Goal: Contribute content

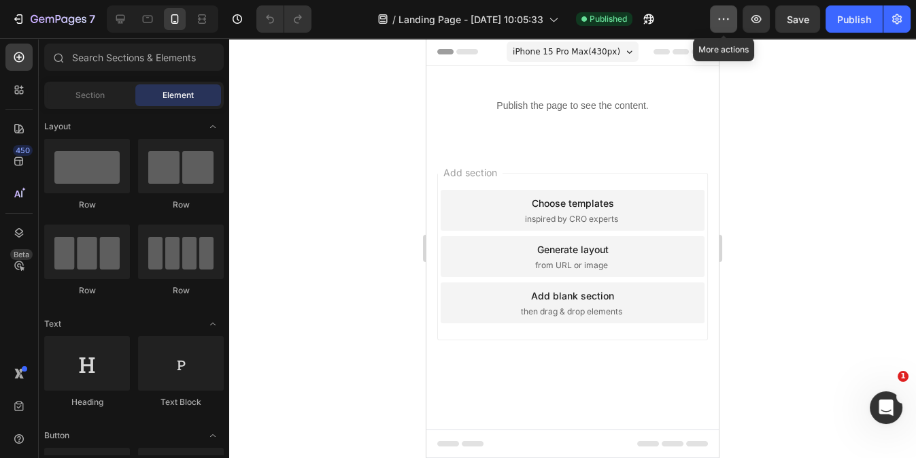
click at [723, 14] on icon "button" at bounding box center [724, 19] width 14 height 14
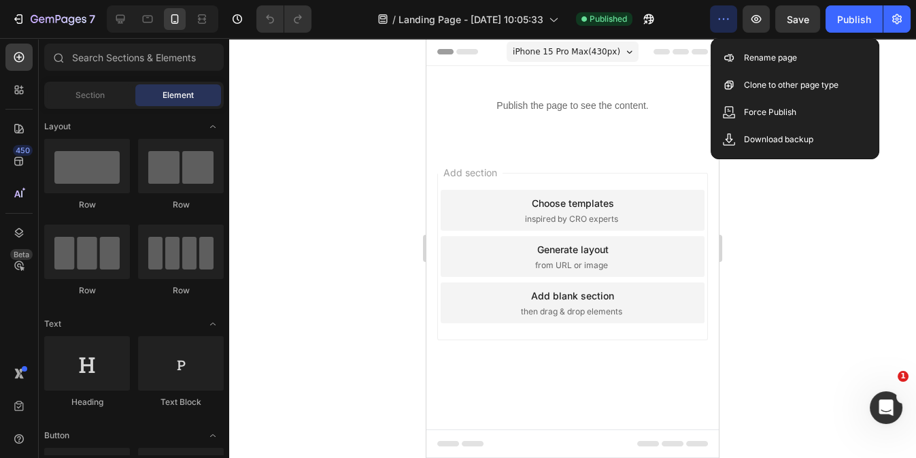
click at [757, 254] on div at bounding box center [572, 248] width 687 height 420
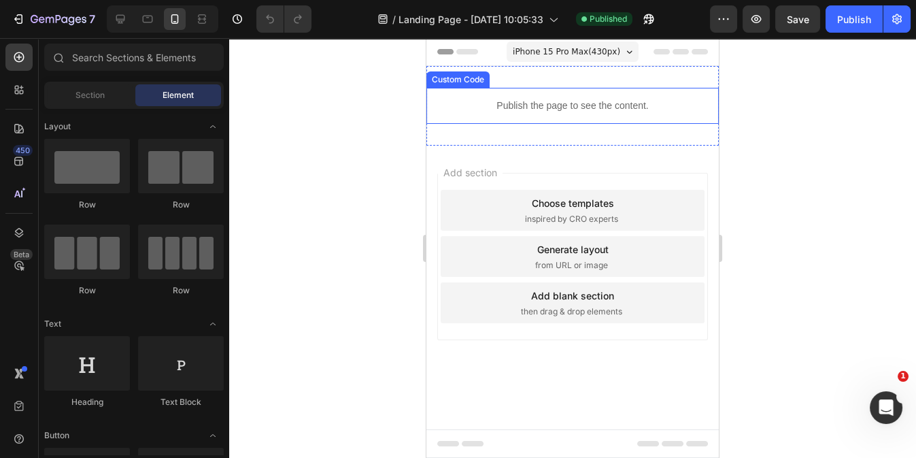
click at [465, 107] on p "Publish the page to see the content." at bounding box center [573, 106] width 293 height 14
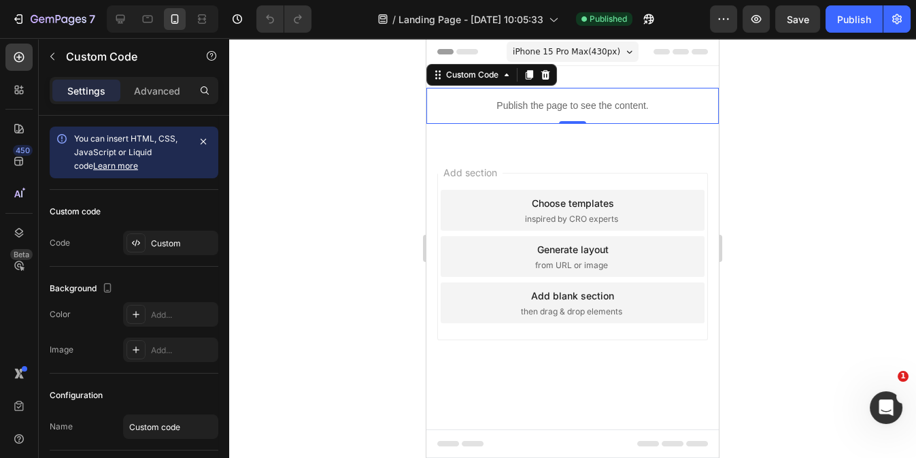
click at [465, 107] on p "Publish the page to see the content." at bounding box center [573, 106] width 293 height 14
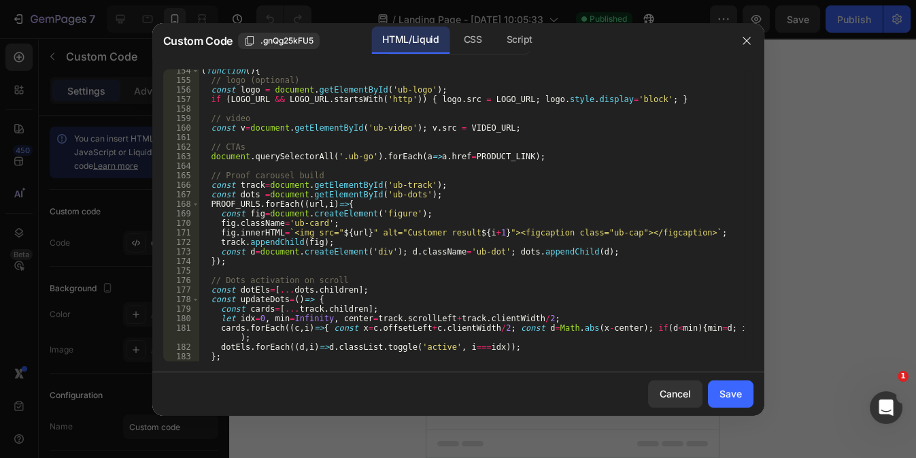
scroll to position [1718, 0]
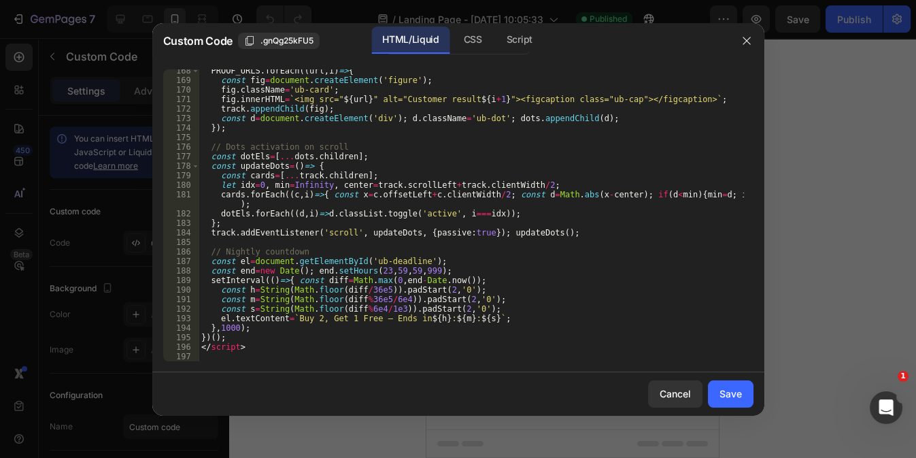
type textarea "</script>"
click at [282, 347] on div "PROOF_URLS . forEach (( url , i ) => { const fig = document . createElement ( '…" at bounding box center [471, 221] width 545 height 311
paste textarea
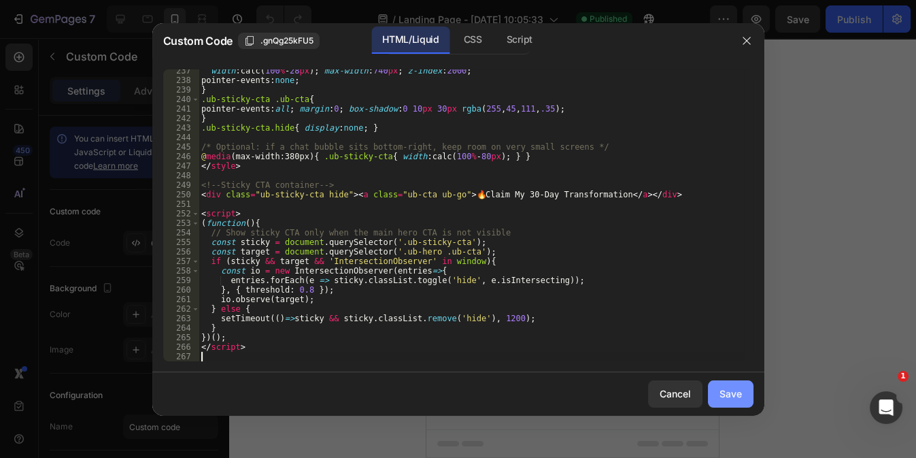
click at [733, 393] on div "Save" at bounding box center [731, 393] width 22 height 14
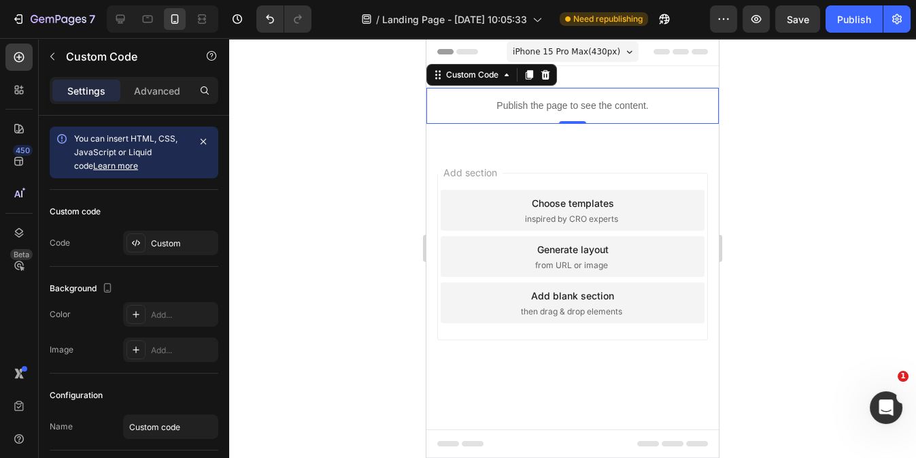
click at [826, 366] on div at bounding box center [572, 248] width 687 height 420
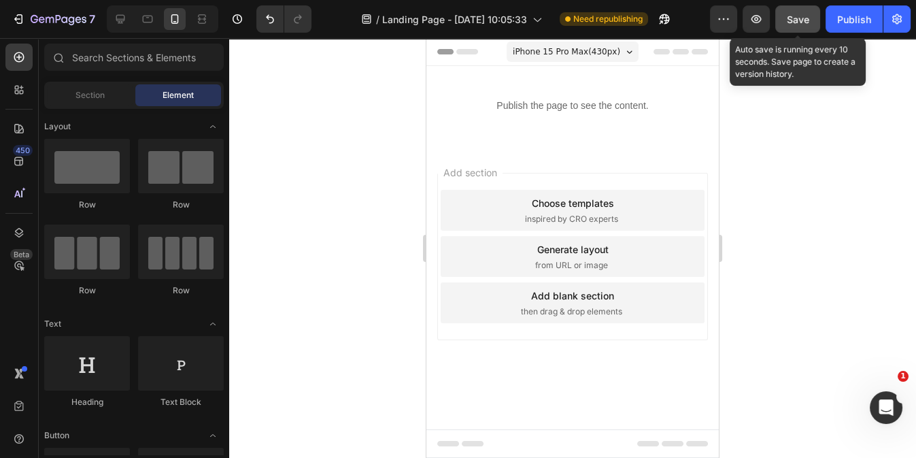
click at [797, 22] on span "Save" at bounding box center [798, 20] width 22 height 12
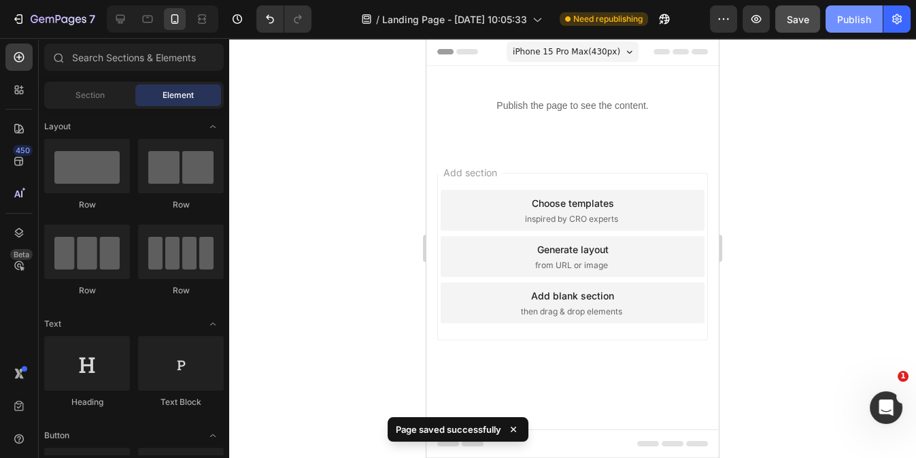
click at [862, 14] on div "Publish" at bounding box center [855, 19] width 34 height 14
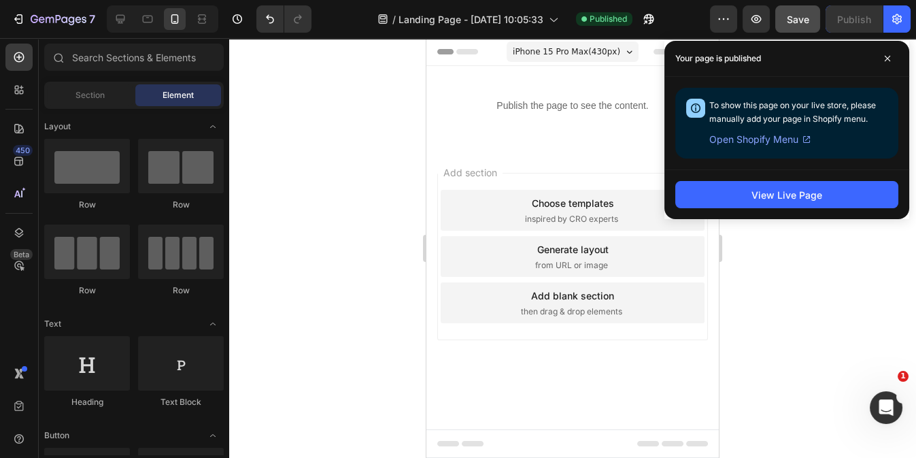
click at [831, 301] on div at bounding box center [572, 248] width 687 height 420
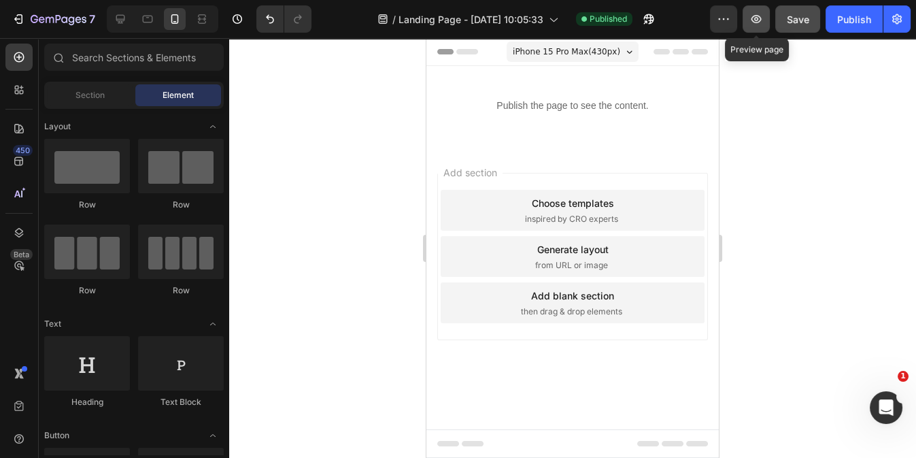
click at [766, 22] on button "button" at bounding box center [756, 18] width 27 height 27
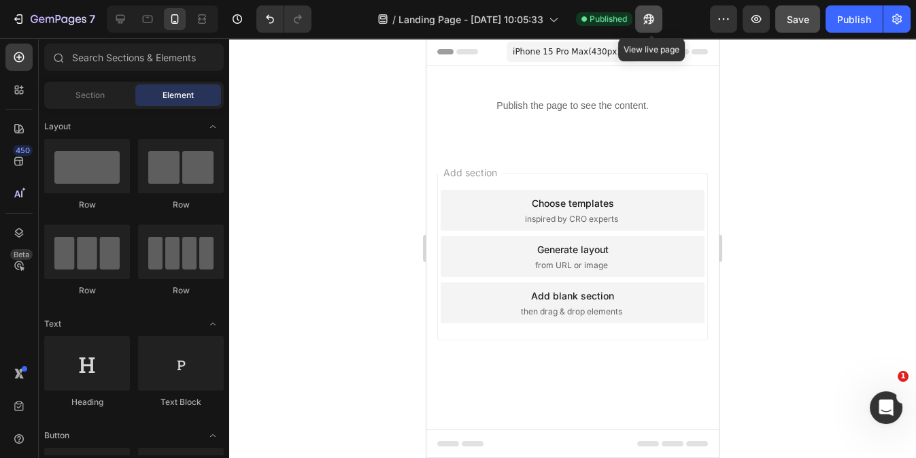
click at [647, 20] on icon "button" at bounding box center [645, 21] width 3 height 3
